Goal: Task Accomplishment & Management: Use online tool/utility

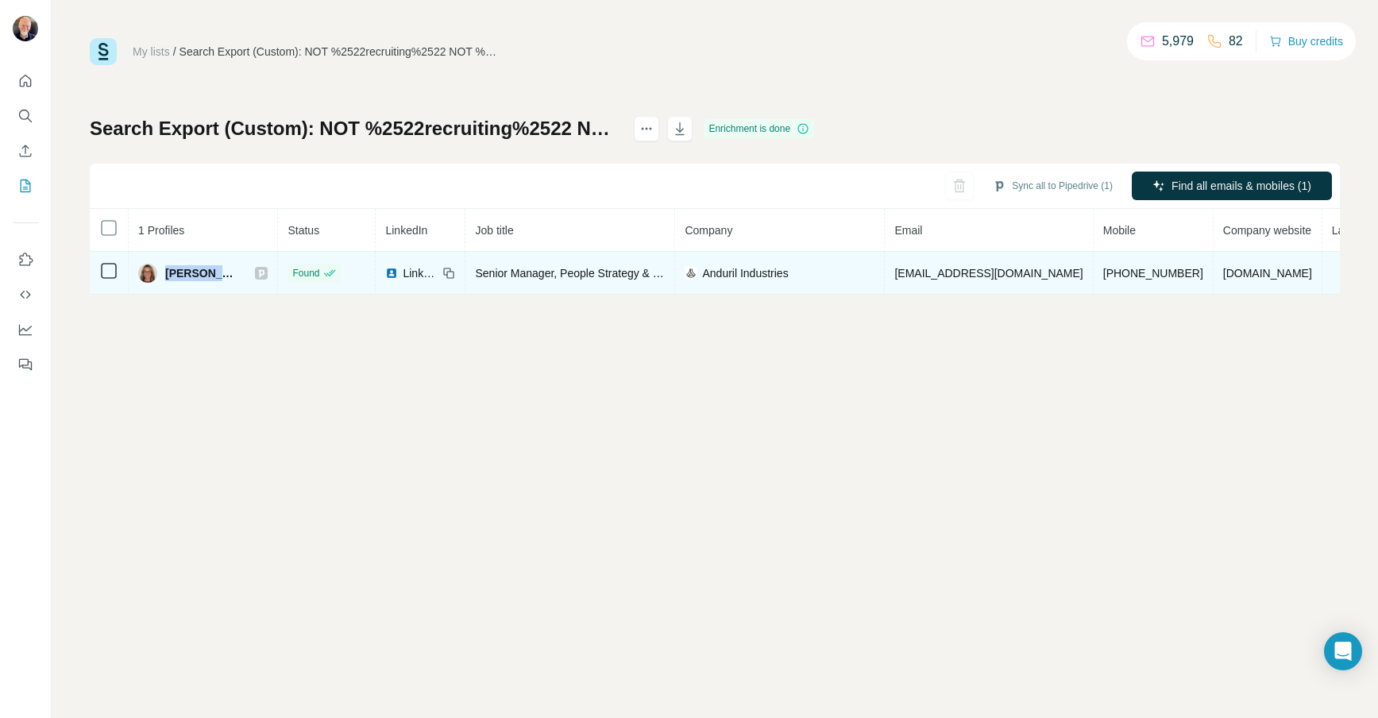
drag, startPoint x: 206, startPoint y: 274, endPoint x: 163, endPoint y: 273, distance: 42.9
click at [163, 273] on div "Juliana W." at bounding box center [203, 273] width 130 height 19
copy span "Juliana"
drag, startPoint x: 166, startPoint y: 273, endPoint x: 259, endPoint y: 280, distance: 93.2
click at [259, 280] on td "Thomas Lyons" at bounding box center [203, 273] width 149 height 43
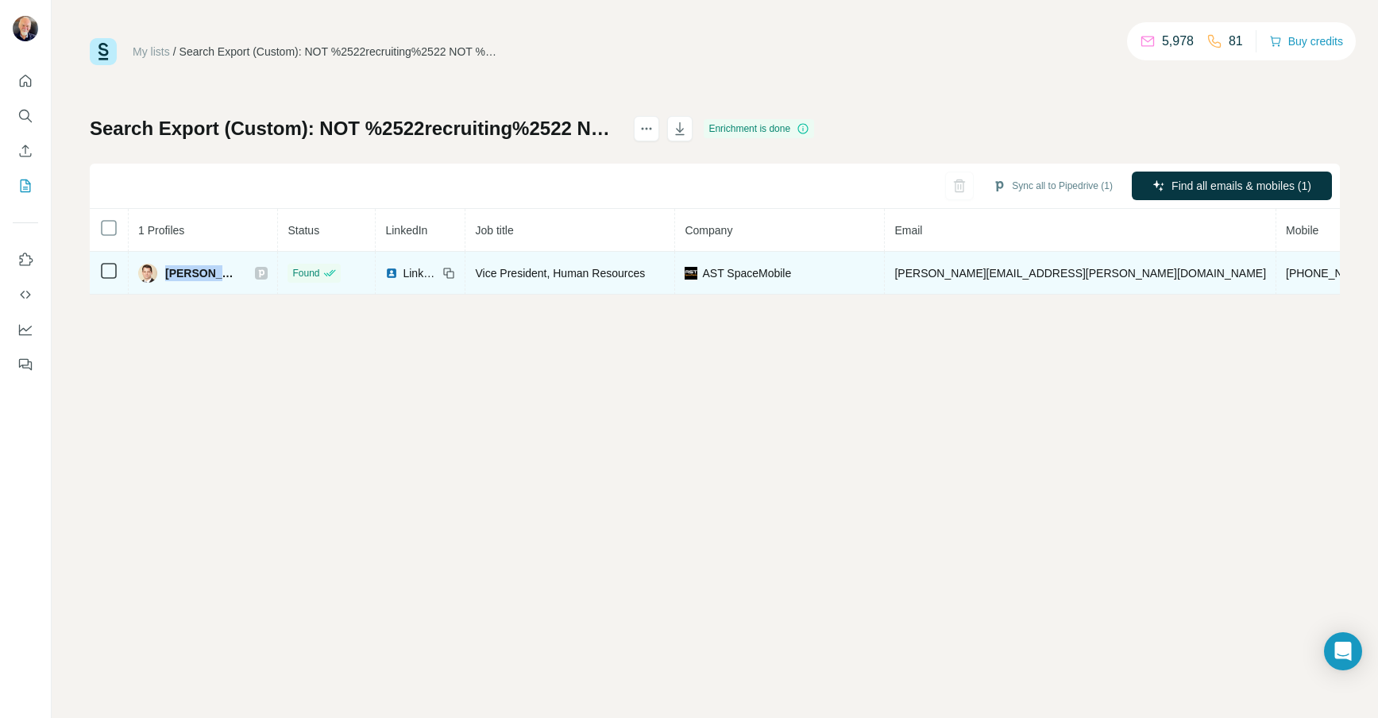
copy div "Thomas Lyons"
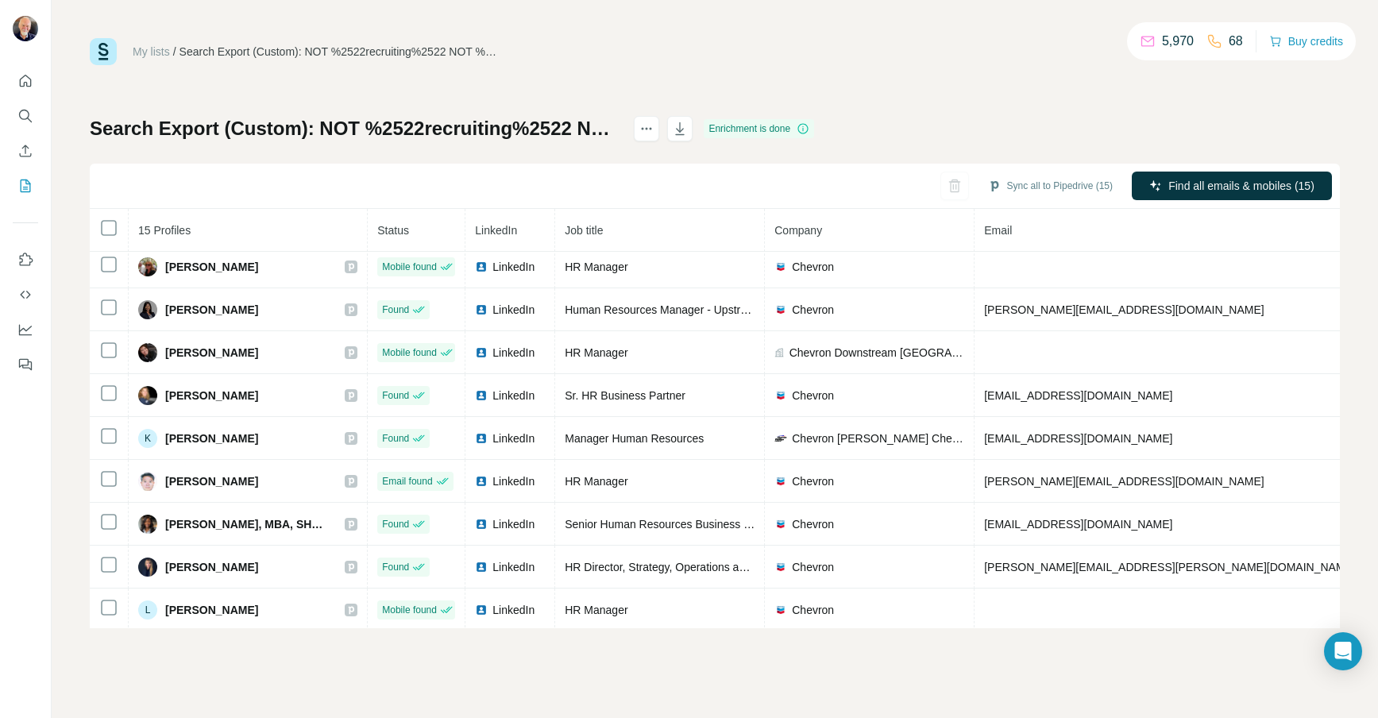
scroll to position [267, 0]
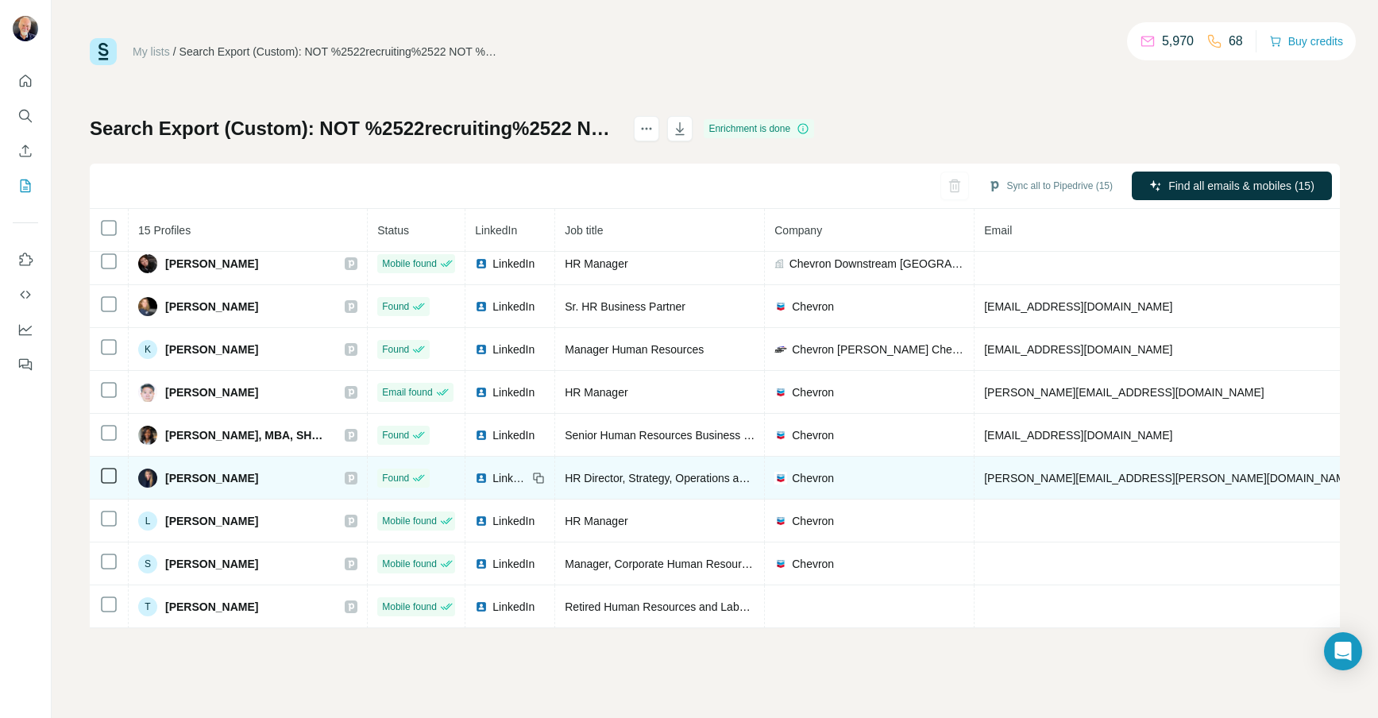
drag, startPoint x: 247, startPoint y: 477, endPoint x: 163, endPoint y: 479, distance: 84.2
click at [163, 479] on div "[PERSON_NAME]" at bounding box center [247, 478] width 219 height 19
copy span "[PERSON_NAME]"
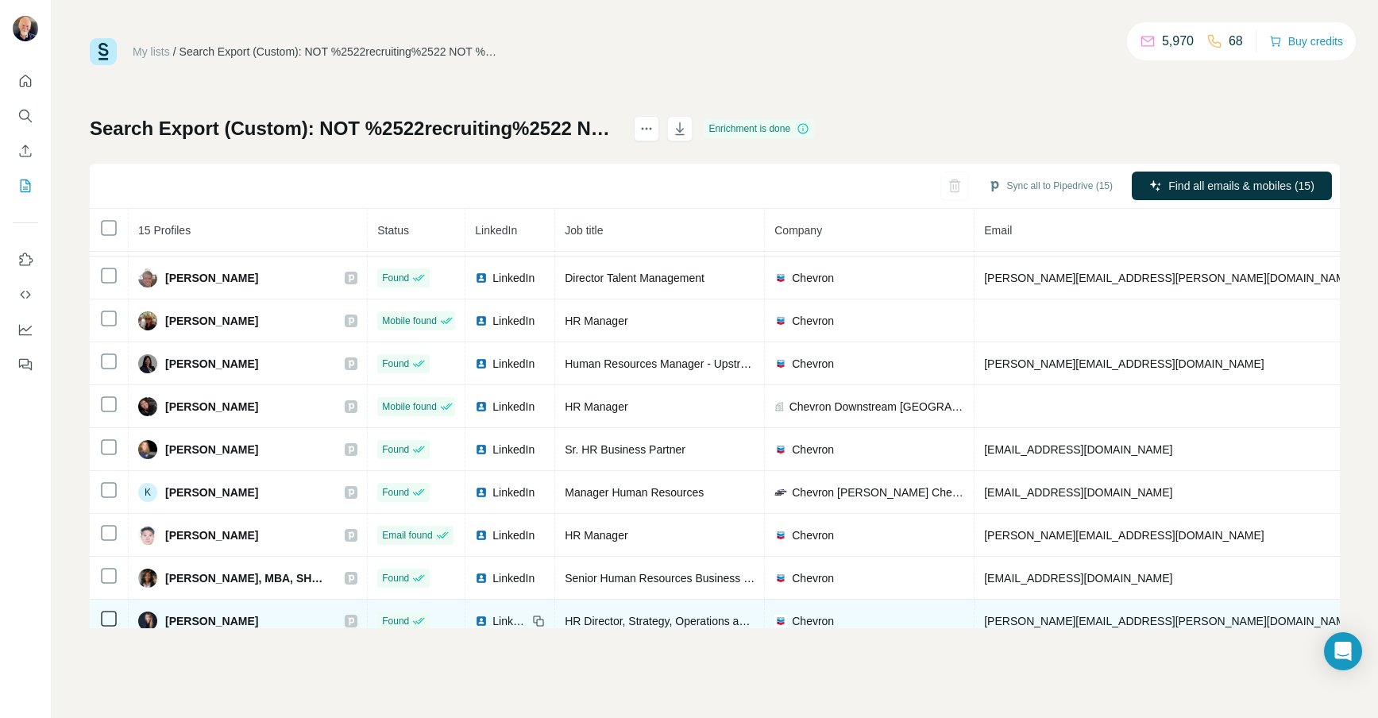
scroll to position [0, 0]
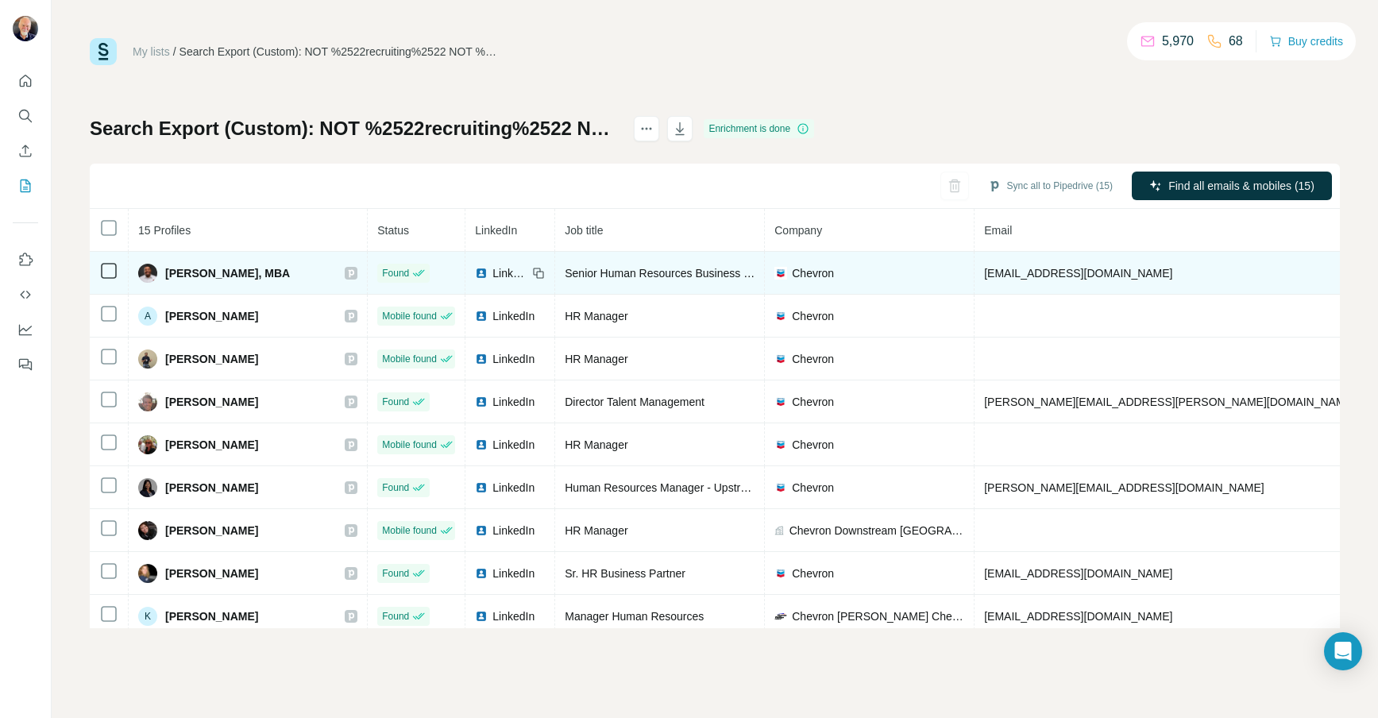
drag, startPoint x: 300, startPoint y: 277, endPoint x: 162, endPoint y: 275, distance: 138.3
click at [162, 275] on div "[PERSON_NAME], MBA" at bounding box center [247, 273] width 219 height 19
copy span "[PERSON_NAME], MBA"
